Goal: Navigation & Orientation: Find specific page/section

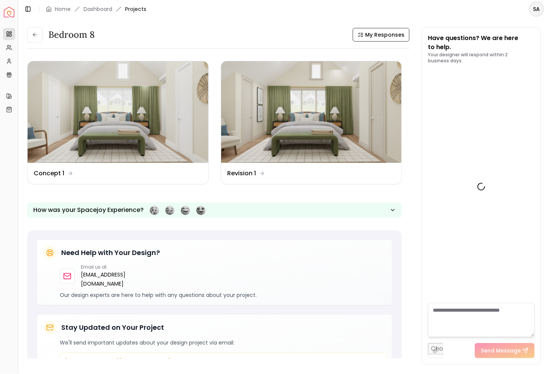
scroll to position [70, 0]
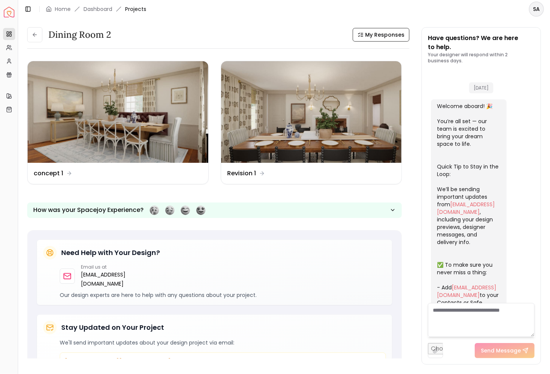
scroll to position [821, 0]
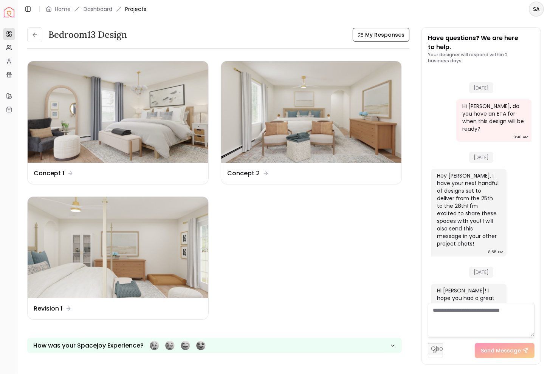
scroll to position [1206, 0]
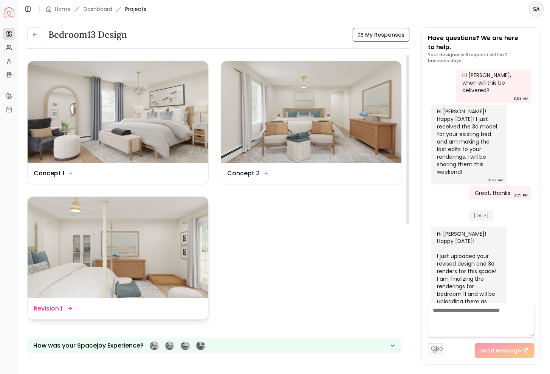
click at [157, 269] on img at bounding box center [118, 248] width 181 height 102
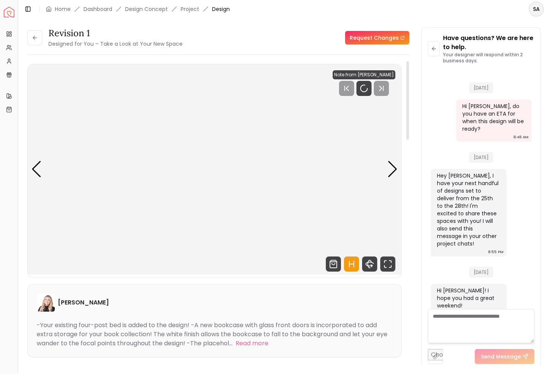
scroll to position [1200, 0]
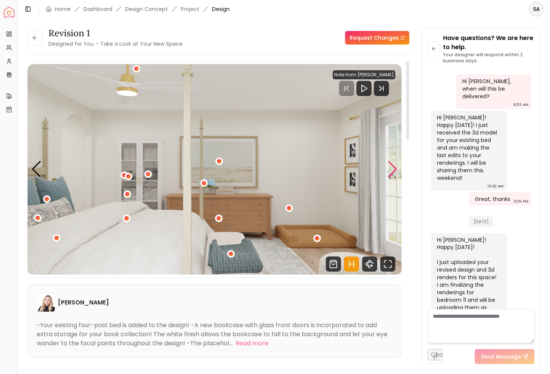
click at [391, 169] on div "Next slide" at bounding box center [392, 169] width 10 height 17
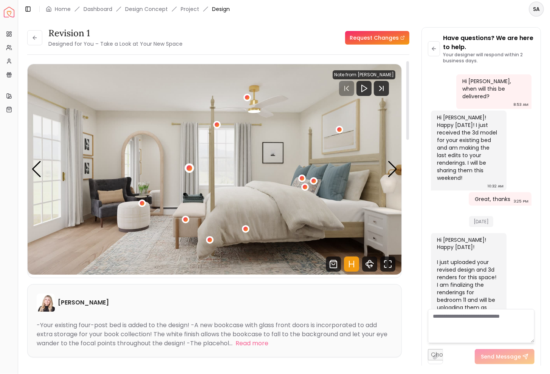
click at [188, 170] on div "2 / 4" at bounding box center [189, 168] width 6 height 6
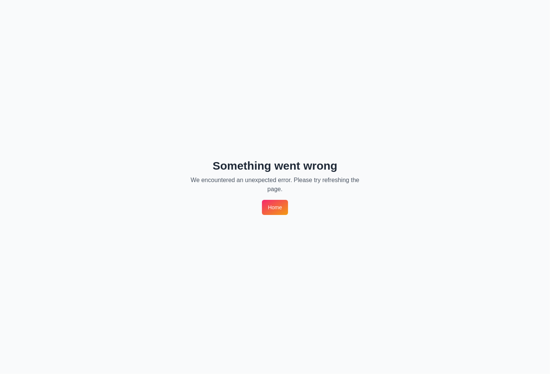
click at [36, 12] on div "Something went wrong We encountered an unexpected error. Please try refreshing …" at bounding box center [275, 187] width 550 height 374
click at [270, 205] on link "Home" at bounding box center [275, 207] width 26 height 15
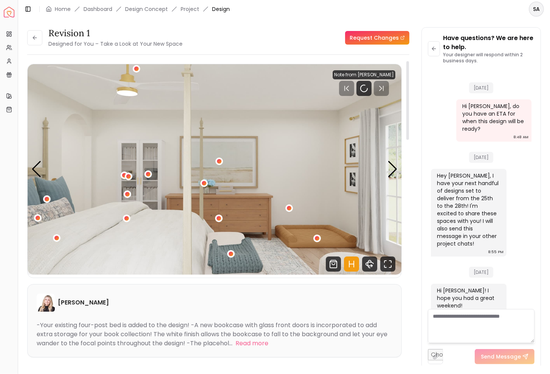
scroll to position [1200, 0]
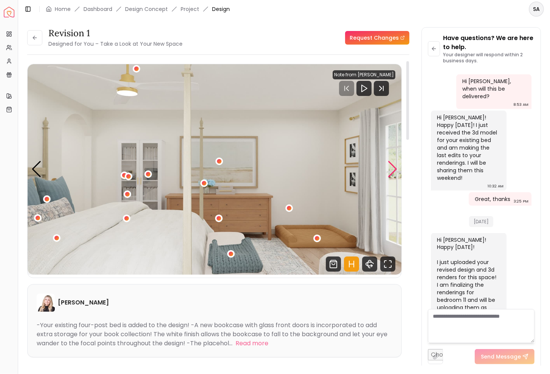
click at [392, 172] on div "Next slide" at bounding box center [392, 169] width 10 height 17
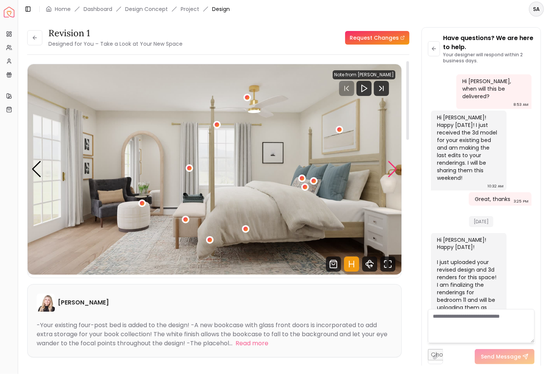
click at [391, 167] on div "Next slide" at bounding box center [392, 169] width 10 height 17
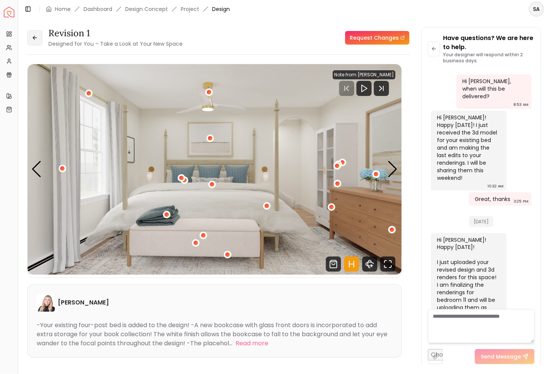
click at [31, 35] on button at bounding box center [34, 37] width 15 height 15
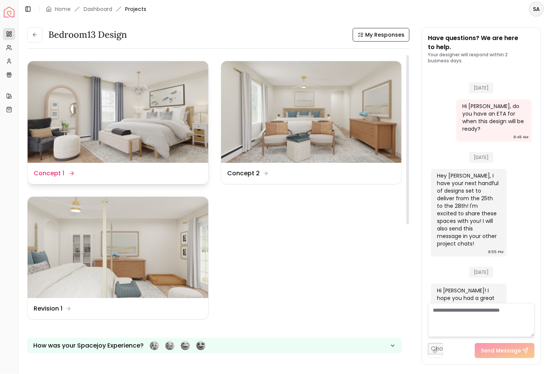
scroll to position [1206, 0]
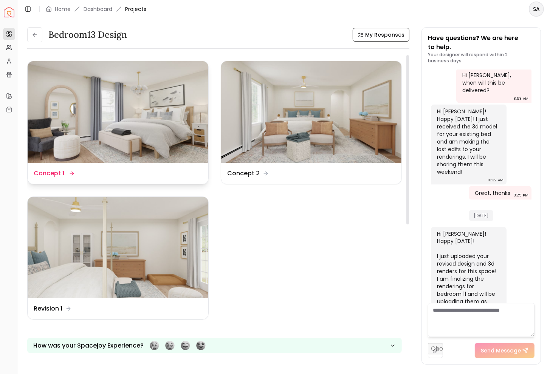
click at [179, 133] on img at bounding box center [118, 112] width 181 height 102
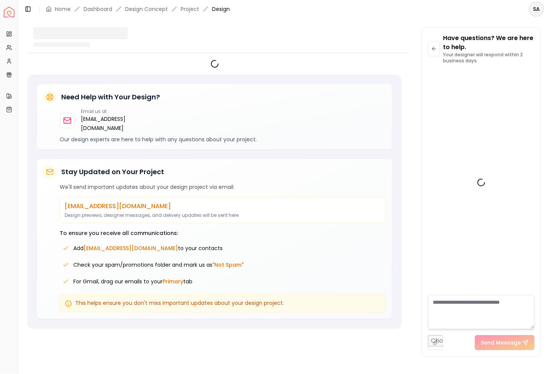
scroll to position [1200, 0]
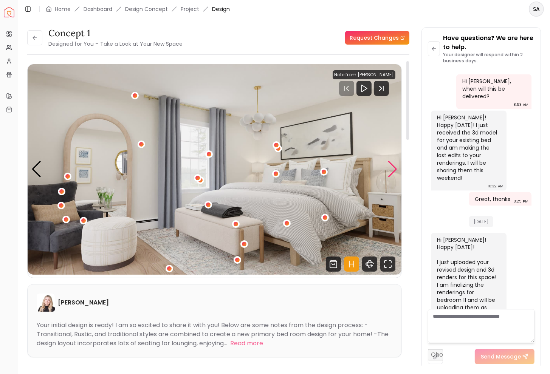
click at [394, 168] on div "Next slide" at bounding box center [392, 169] width 10 height 17
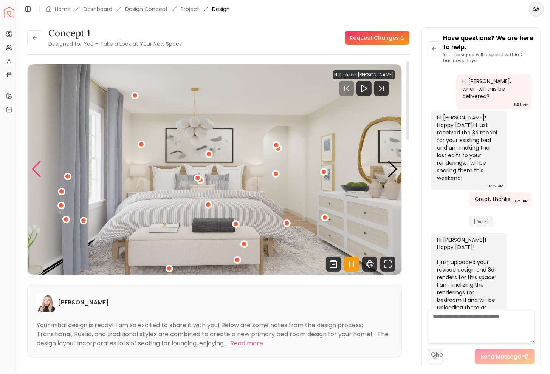
click at [38, 170] on div "Previous slide" at bounding box center [36, 169] width 10 height 17
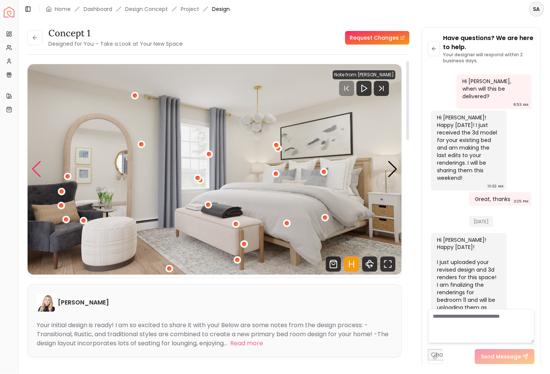
click at [37, 170] on div "Previous slide" at bounding box center [36, 169] width 10 height 17
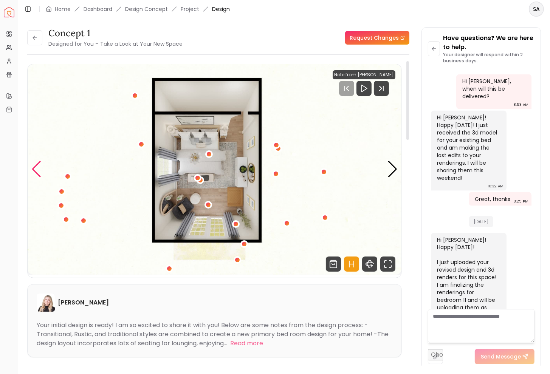
click at [37, 170] on div "Previous slide" at bounding box center [36, 169] width 10 height 17
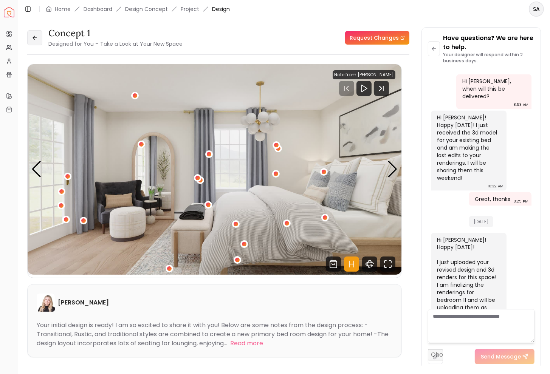
click at [40, 39] on button at bounding box center [34, 37] width 15 height 15
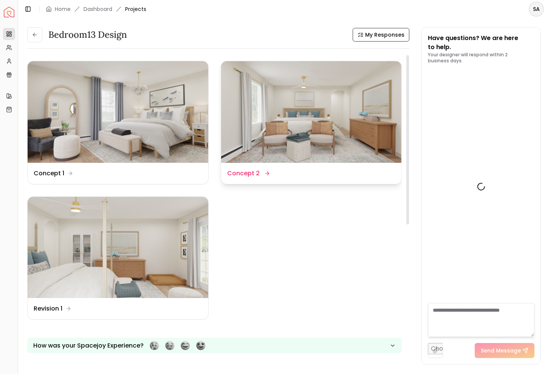
scroll to position [1206, 0]
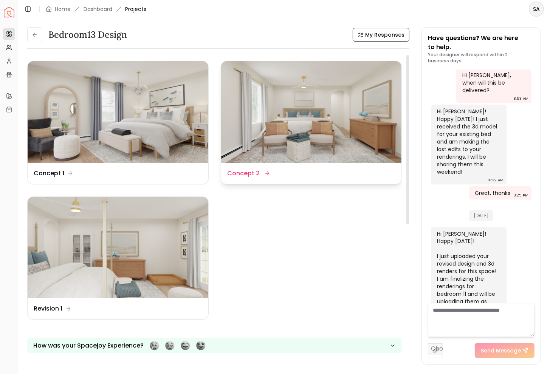
click at [277, 113] on img at bounding box center [311, 112] width 181 height 102
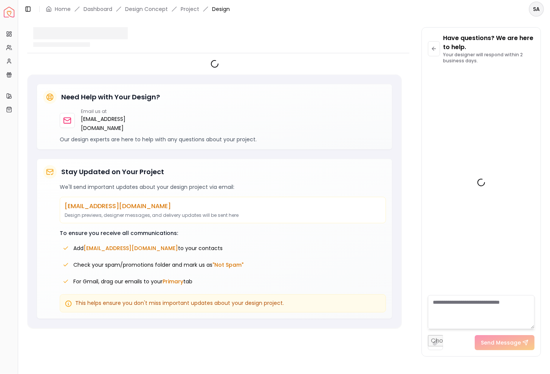
scroll to position [1200, 0]
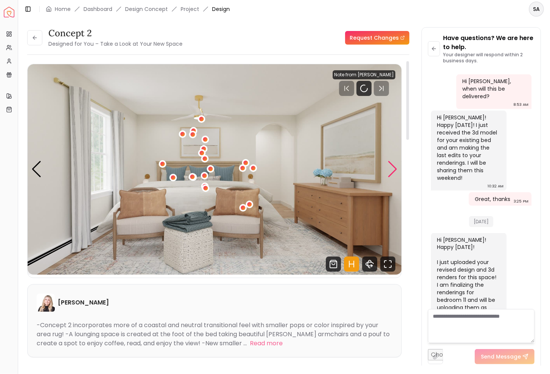
click at [394, 171] on div "Next slide" at bounding box center [392, 169] width 10 height 17
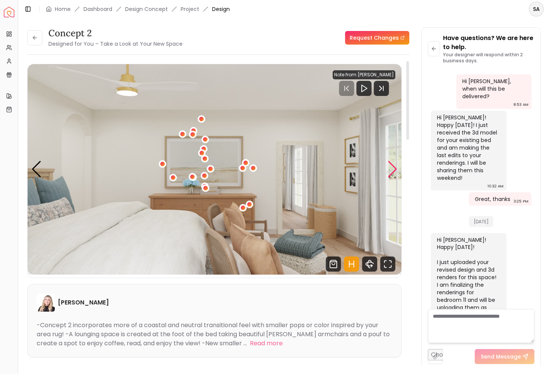
click at [394, 171] on div "Next slide" at bounding box center [392, 169] width 10 height 17
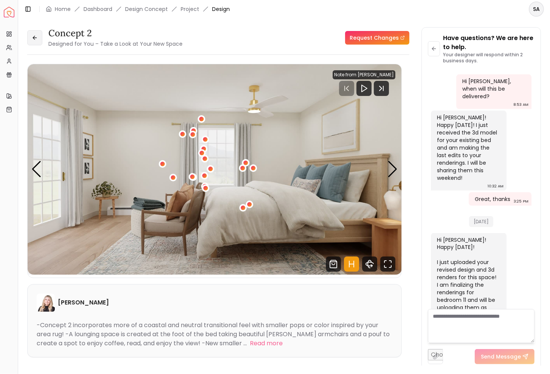
click at [33, 38] on icon at bounding box center [34, 38] width 3 height 0
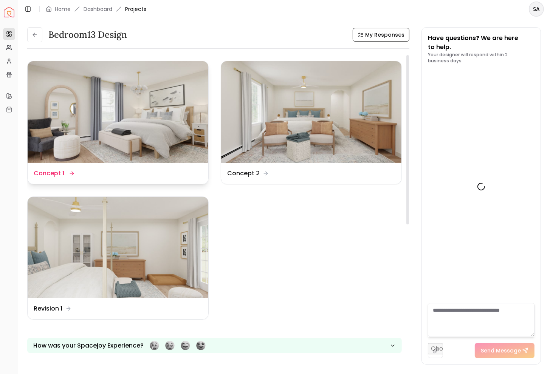
click at [166, 105] on img at bounding box center [118, 112] width 181 height 102
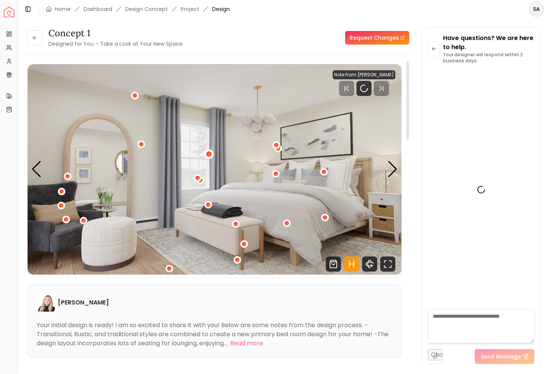
scroll to position [1200, 0]
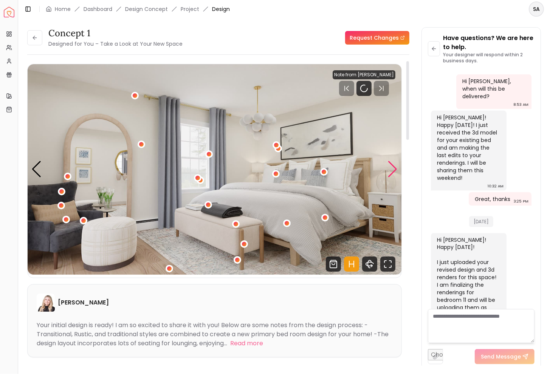
click at [393, 164] on div "Next slide" at bounding box center [392, 169] width 10 height 17
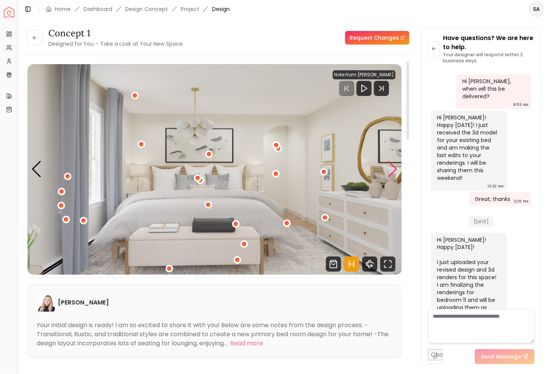
click at [393, 164] on div "Next slide" at bounding box center [392, 169] width 10 height 17
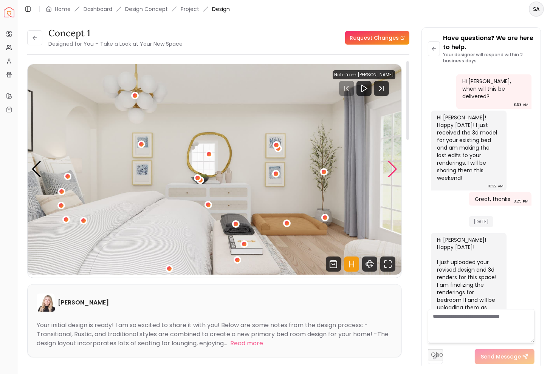
click at [393, 164] on div "Next slide" at bounding box center [392, 169] width 10 height 17
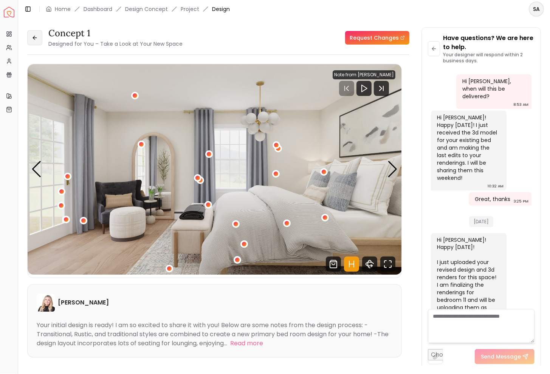
click at [36, 32] on button at bounding box center [34, 37] width 15 height 15
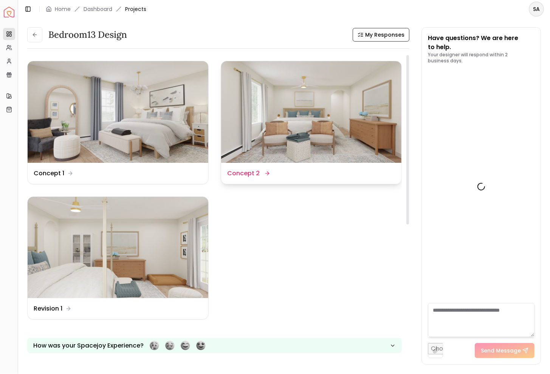
scroll to position [1206, 0]
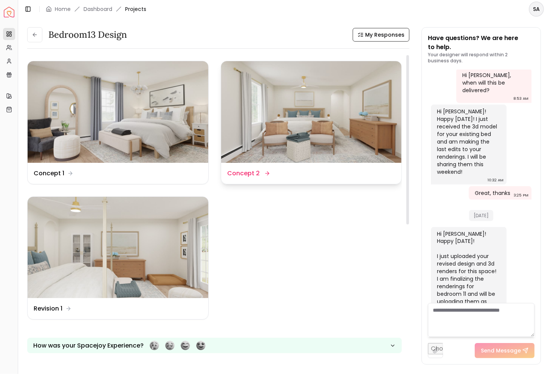
click at [289, 146] on img at bounding box center [311, 112] width 181 height 102
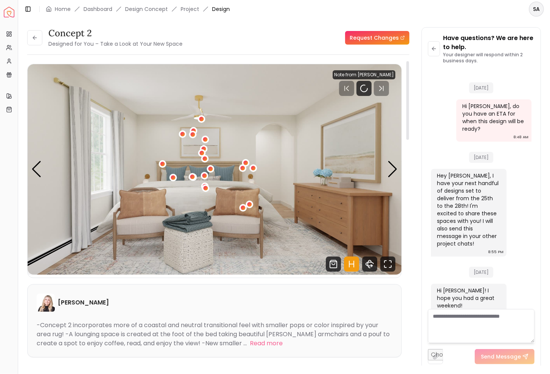
scroll to position [1200, 0]
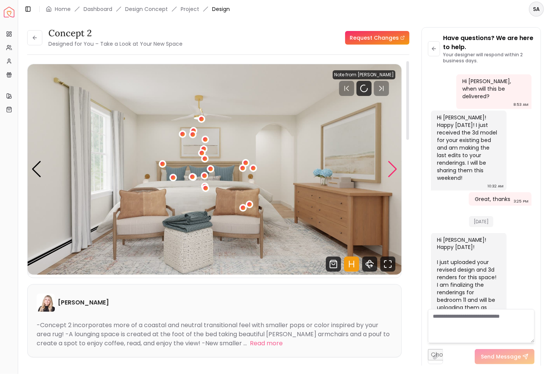
click at [391, 172] on div "Next slide" at bounding box center [392, 169] width 10 height 17
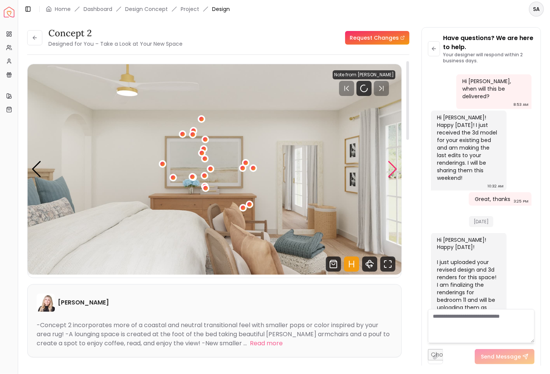
click at [391, 172] on div "Next slide" at bounding box center [392, 169] width 10 height 17
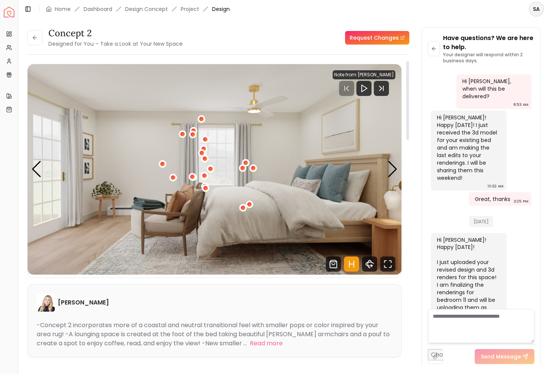
click at [38, 179] on img "3 / 4" at bounding box center [215, 169] width 374 height 210
click at [38, 175] on div "Previous slide" at bounding box center [36, 169] width 10 height 17
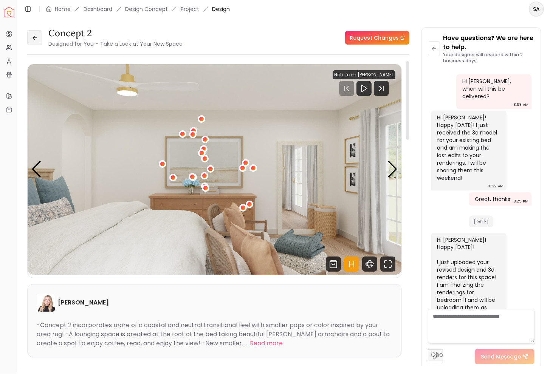
click at [37, 37] on icon at bounding box center [35, 38] width 6 height 6
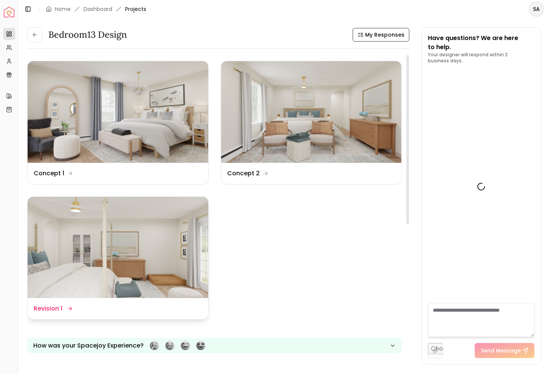
scroll to position [1206, 0]
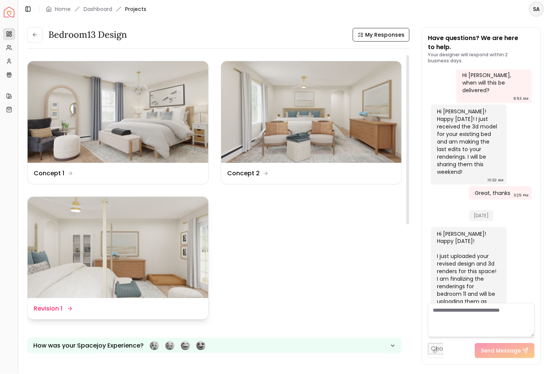
click at [163, 247] on img at bounding box center [118, 248] width 181 height 102
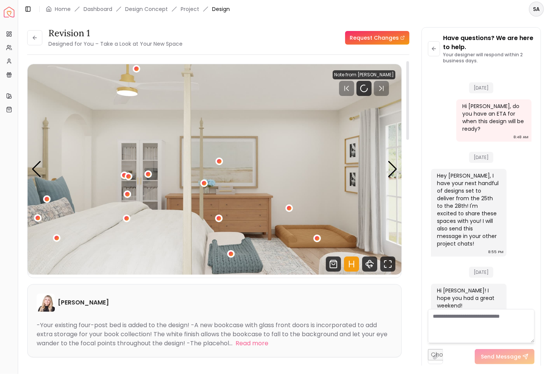
scroll to position [1200, 0]
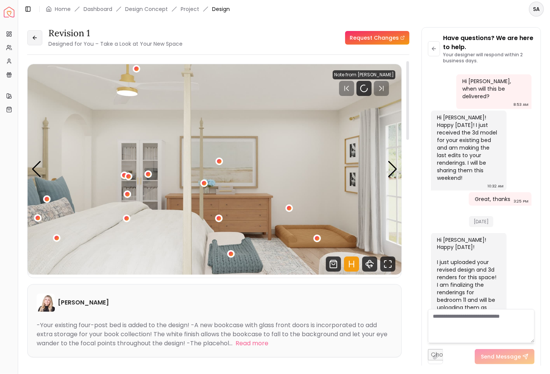
click at [41, 33] on button at bounding box center [34, 37] width 15 height 15
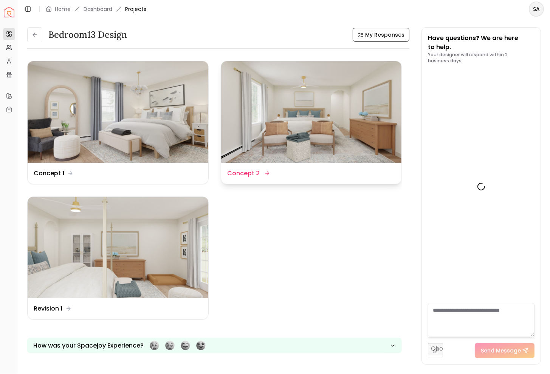
scroll to position [1206, 0]
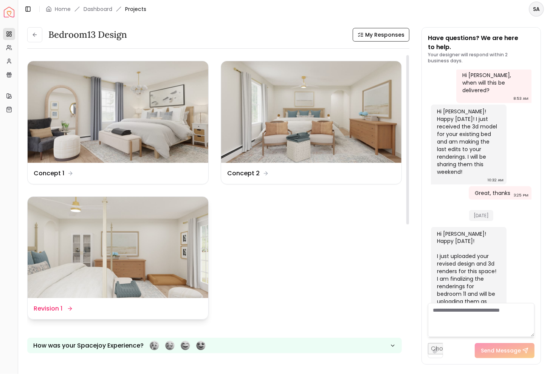
click at [176, 259] on img at bounding box center [118, 248] width 181 height 102
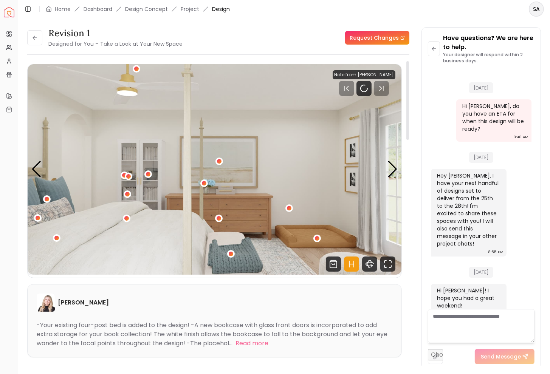
scroll to position [1200, 0]
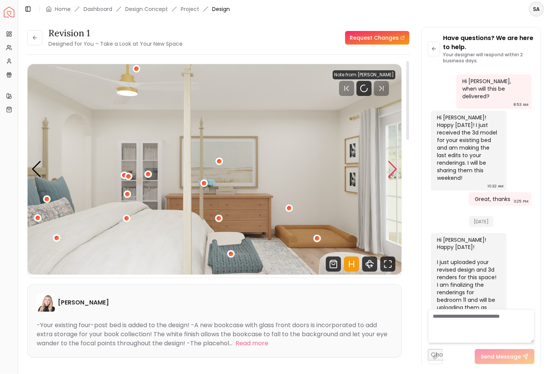
click at [392, 169] on div "Next slide" at bounding box center [392, 169] width 10 height 17
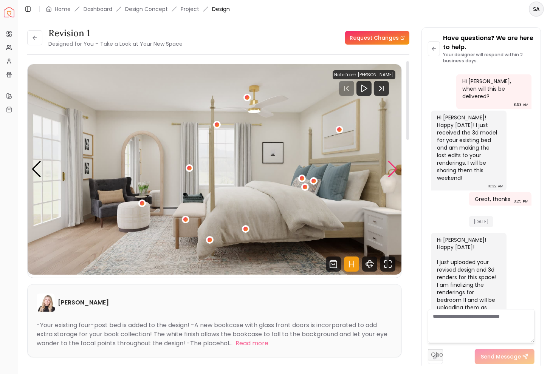
click at [392, 169] on div "Next slide" at bounding box center [392, 169] width 10 height 17
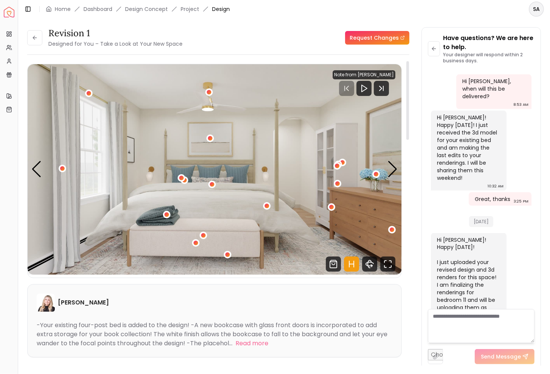
click at [29, 171] on img "3 / 4" at bounding box center [215, 169] width 374 height 210
click at [31, 168] on div "Carousel" at bounding box center [215, 169] width 374 height 210
click at [38, 166] on div "Previous slide" at bounding box center [36, 169] width 10 height 17
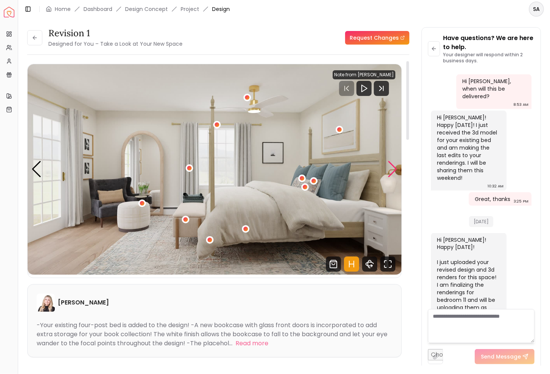
click at [392, 171] on div "Next slide" at bounding box center [392, 169] width 10 height 17
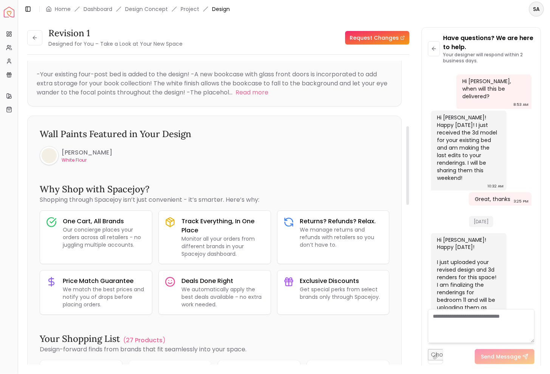
scroll to position [0, 0]
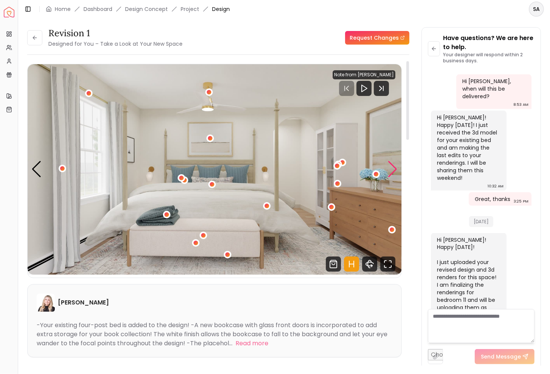
click at [393, 167] on div "Next slide" at bounding box center [392, 169] width 10 height 17
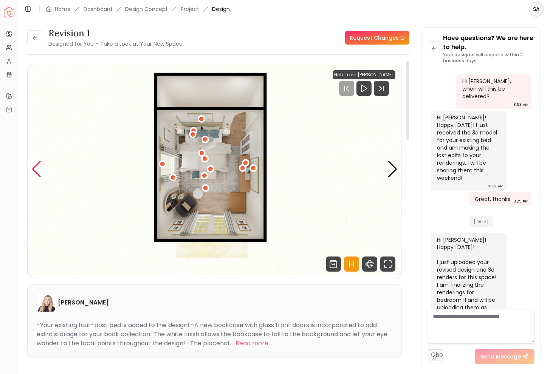
click at [40, 174] on div "Previous slide" at bounding box center [36, 169] width 10 height 17
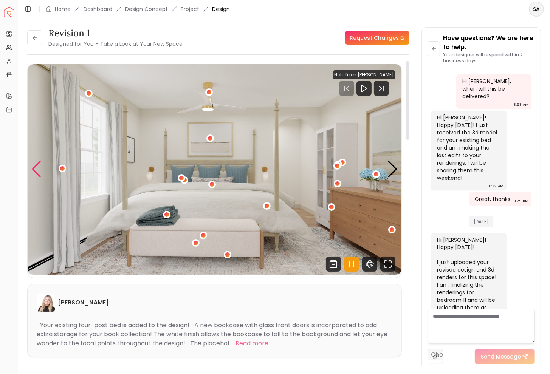
click at [40, 174] on div "Previous slide" at bounding box center [36, 169] width 10 height 17
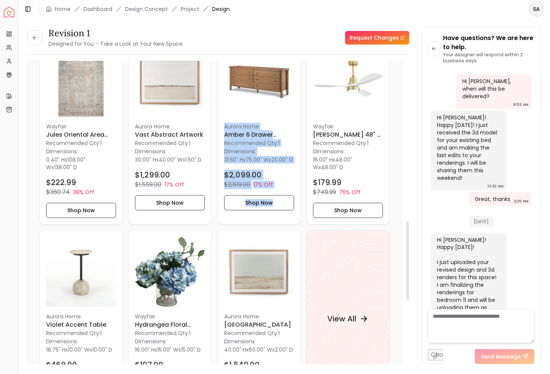
scroll to position [617, 0]
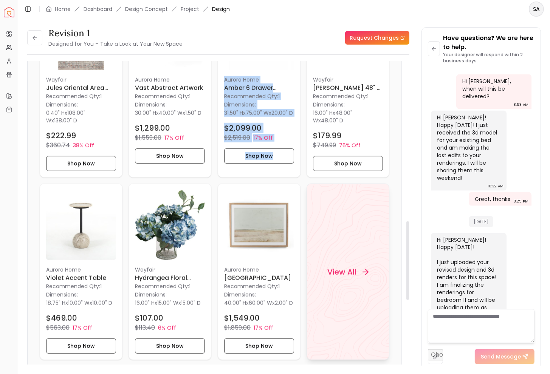
click at [323, 275] on div "View All" at bounding box center [347, 272] width 59 height 23
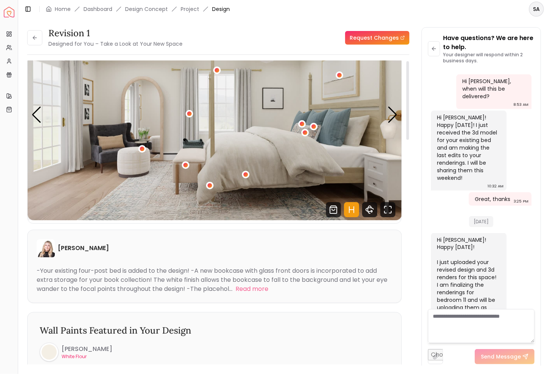
scroll to position [0, 0]
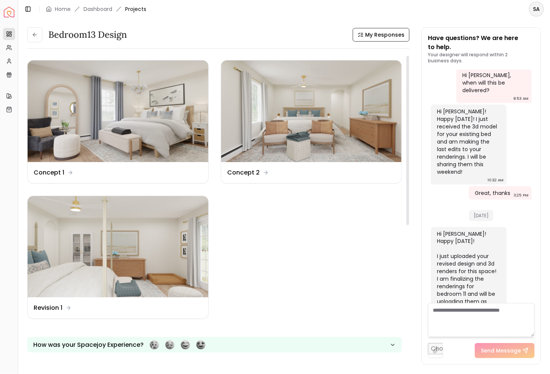
scroll to position [1, 0]
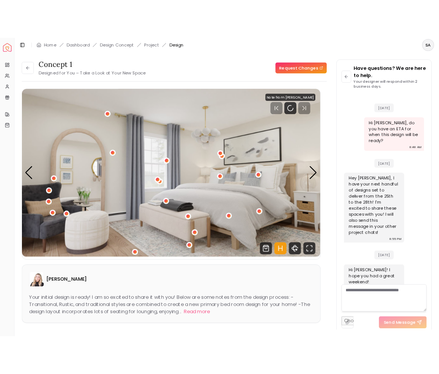
scroll to position [1200, 0]
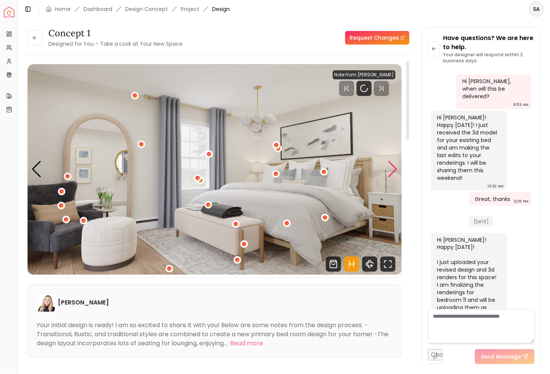
click at [391, 169] on div "Next slide" at bounding box center [392, 169] width 10 height 17
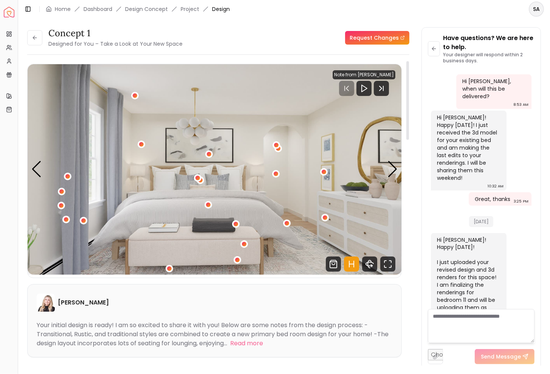
click at [350, 265] on icon "Hotspots Toggle" at bounding box center [351, 263] width 15 height 15
click at [393, 170] on div "Next slide" at bounding box center [392, 169] width 10 height 17
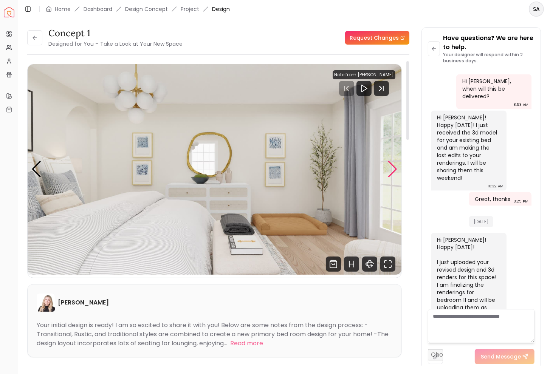
click at [393, 170] on div "Next slide" at bounding box center [392, 169] width 10 height 17
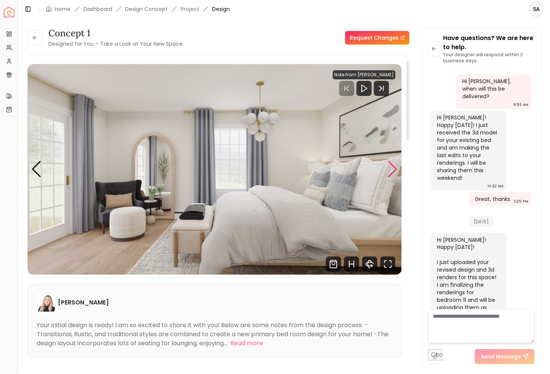
click at [393, 170] on div "Next slide" at bounding box center [392, 169] width 10 height 17
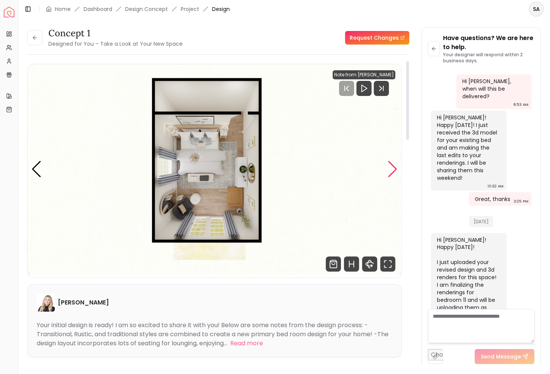
click at [393, 170] on div "Next slide" at bounding box center [392, 169] width 10 height 17
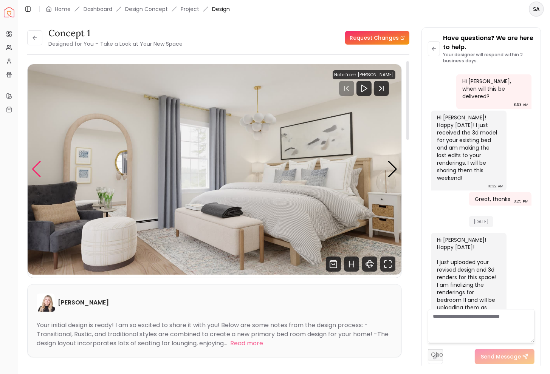
click at [38, 175] on div "Previous slide" at bounding box center [36, 169] width 10 height 17
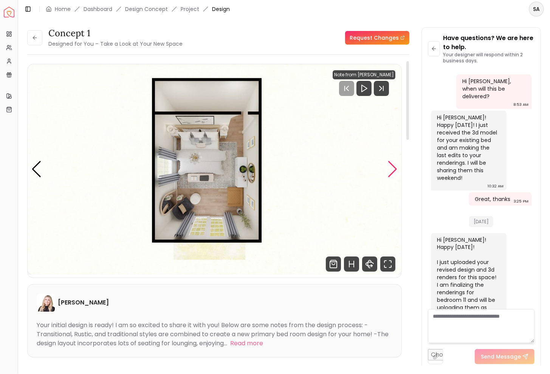
click at [391, 162] on div "Next slide" at bounding box center [392, 169] width 10 height 17
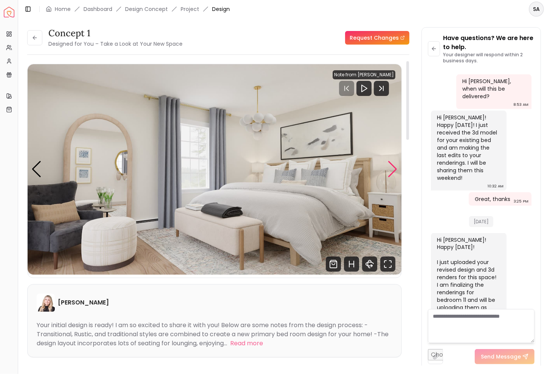
click at [391, 163] on div "Next slide" at bounding box center [392, 169] width 10 height 17
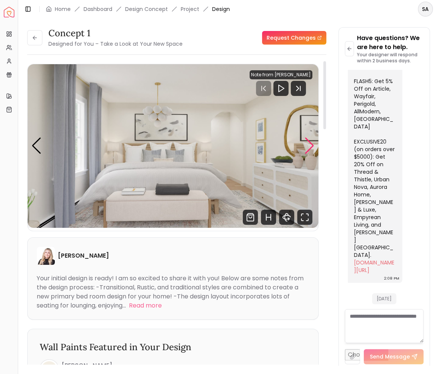
click at [309, 147] on div "Next slide" at bounding box center [309, 145] width 10 height 17
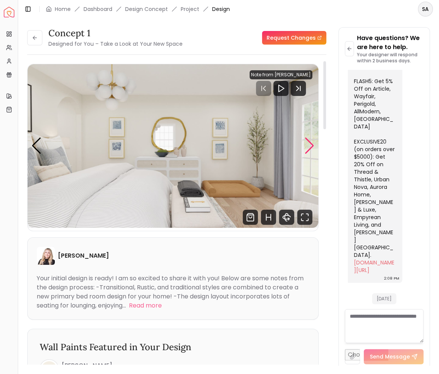
click at [307, 147] on div "Next slide" at bounding box center [309, 145] width 10 height 17
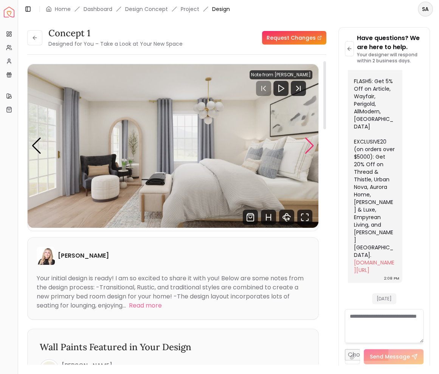
click at [312, 148] on div "Next slide" at bounding box center [309, 145] width 10 height 17
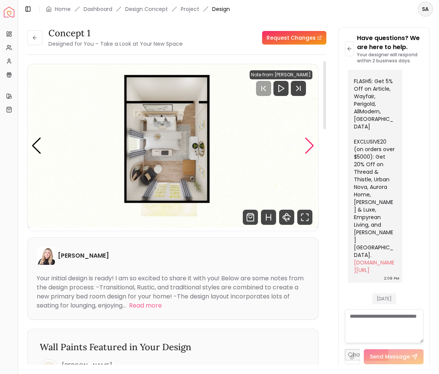
click at [311, 148] on div "Next slide" at bounding box center [309, 145] width 10 height 17
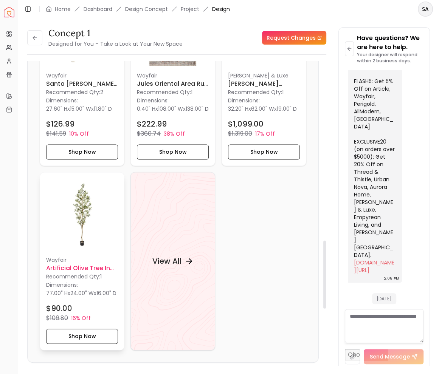
scroll to position [802, 0]
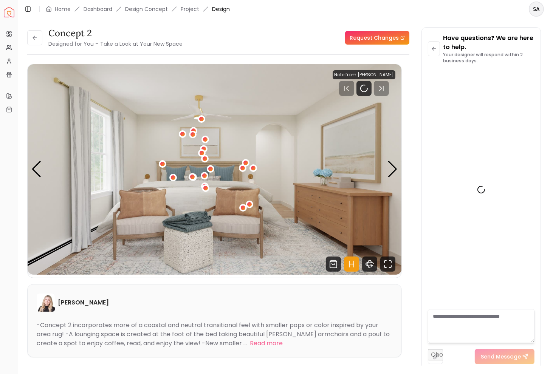
scroll to position [1200, 0]
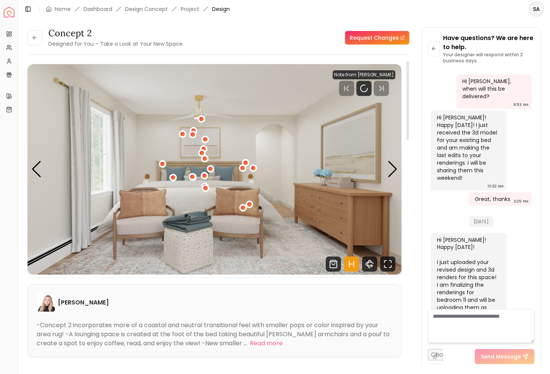
click at [350, 265] on icon "Hotspots Toggle" at bounding box center [351, 263] width 15 height 15
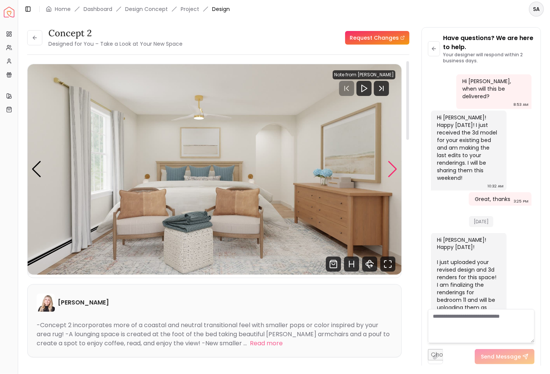
click at [393, 164] on div "Next slide" at bounding box center [392, 169] width 10 height 17
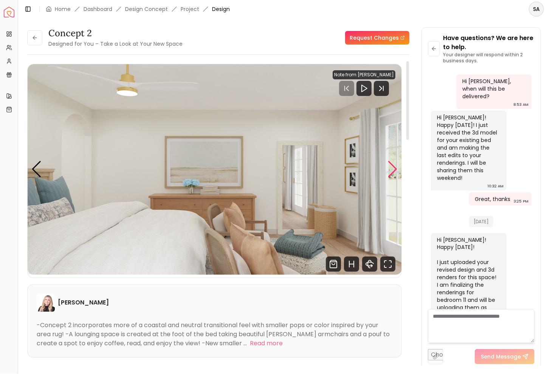
click at [393, 164] on div "Next slide" at bounding box center [392, 169] width 10 height 17
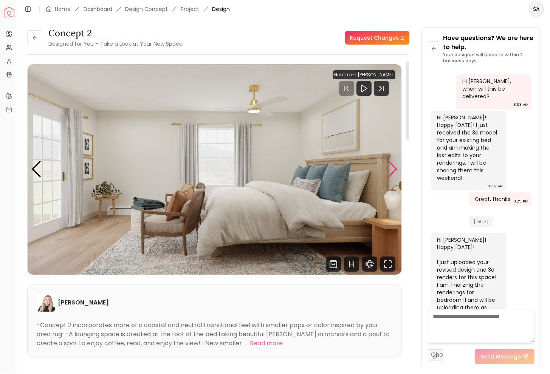
click at [393, 164] on div "Next slide" at bounding box center [392, 169] width 10 height 17
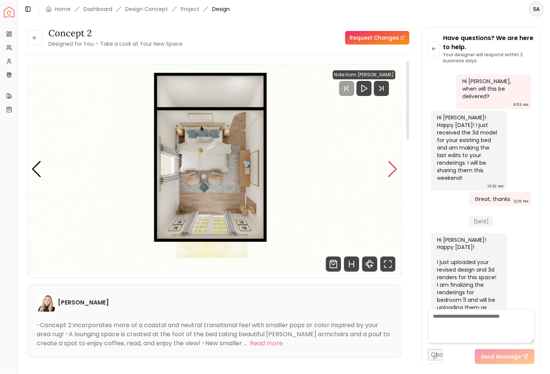
click at [393, 165] on div "Next slide" at bounding box center [392, 169] width 10 height 17
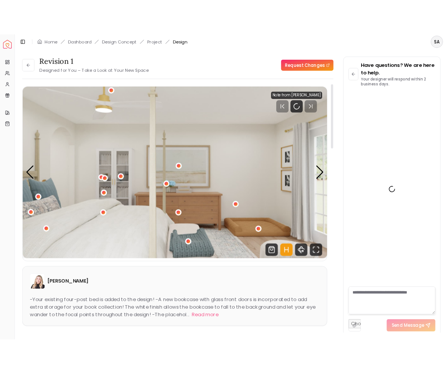
scroll to position [1200, 0]
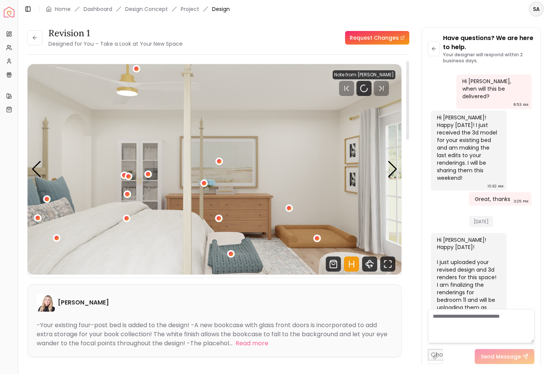
click at [353, 264] on icon "Hotspots Toggle" at bounding box center [351, 264] width 5 height 0
click at [394, 168] on div "Next slide" at bounding box center [392, 169] width 10 height 17
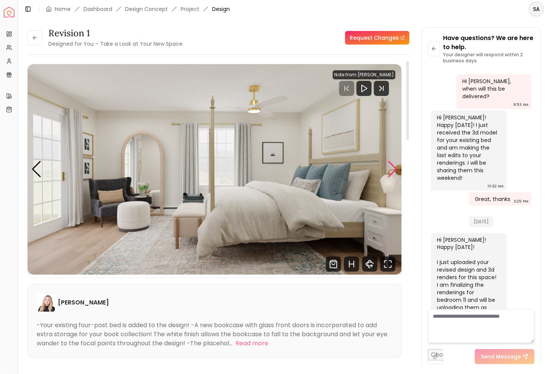
click at [394, 168] on div "Next slide" at bounding box center [392, 169] width 10 height 17
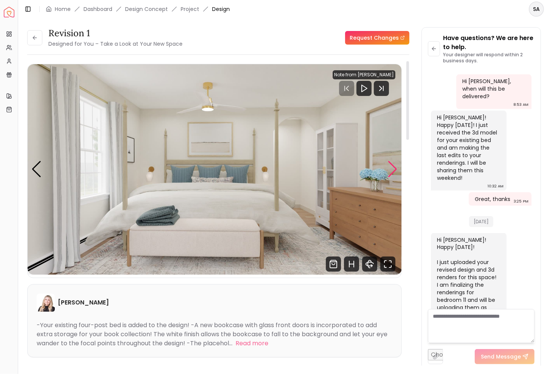
click at [394, 168] on div "Next slide" at bounding box center [392, 169] width 10 height 17
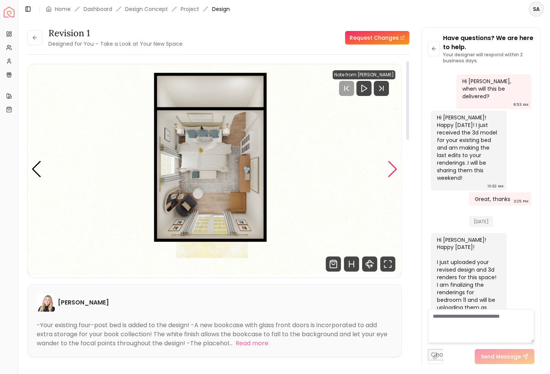
click at [394, 168] on div "Next slide" at bounding box center [392, 169] width 10 height 17
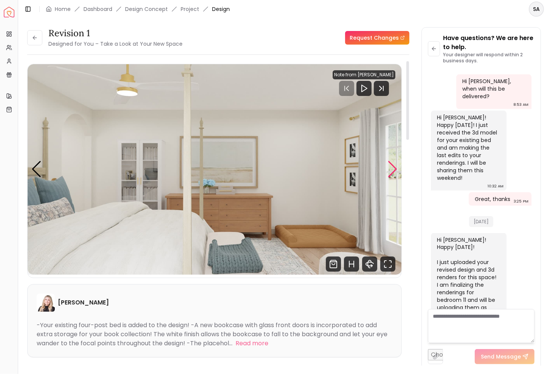
click at [394, 168] on div "Next slide" at bounding box center [392, 169] width 10 height 17
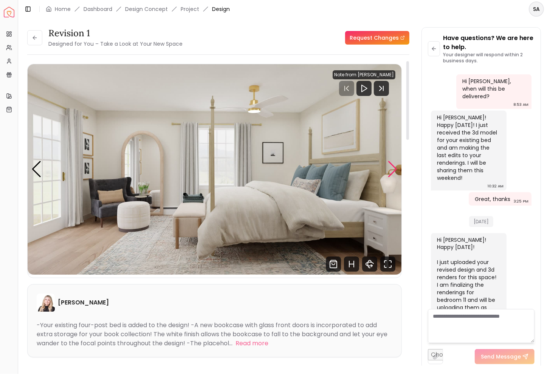
click at [394, 168] on div "Next slide" at bounding box center [392, 169] width 10 height 17
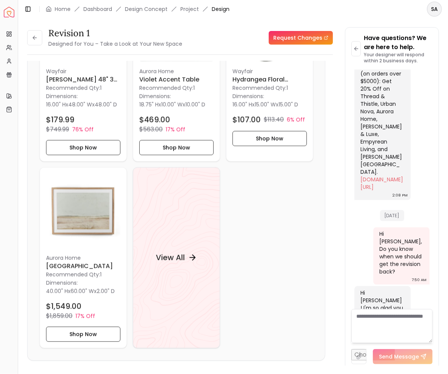
scroll to position [899, 0]
